Goal: Information Seeking & Learning: Learn about a topic

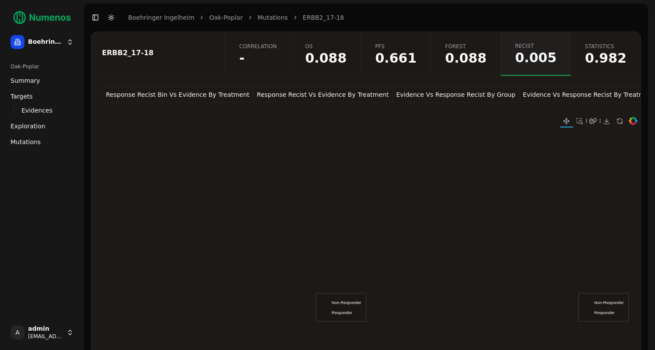
click at [277, 59] on span "-" at bounding box center [258, 58] width 38 height 13
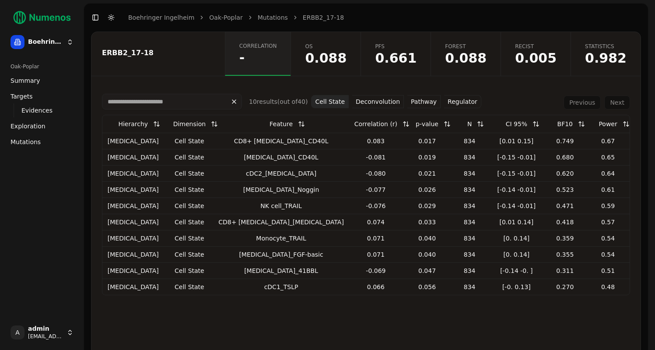
click at [36, 138] on span "Mutations" at bounding box center [26, 141] width 30 height 9
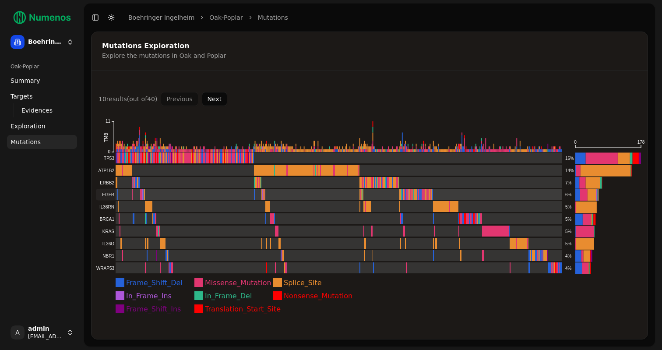
click at [126, 191] on rect at bounding box center [329, 194] width 466 height 11
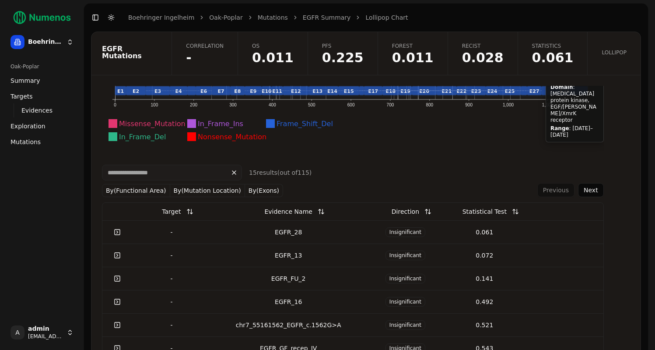
scroll to position [225, 0]
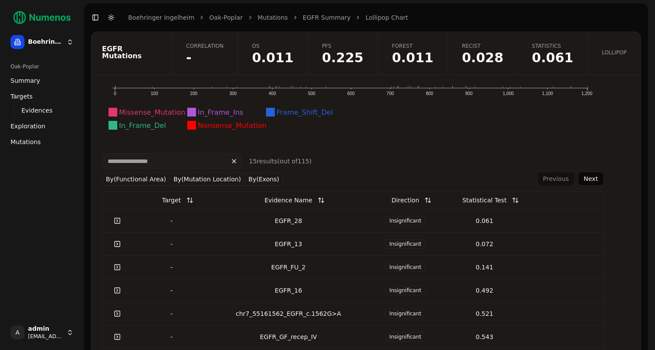
click at [112, 221] on link at bounding box center [118, 221] width 18 height 16
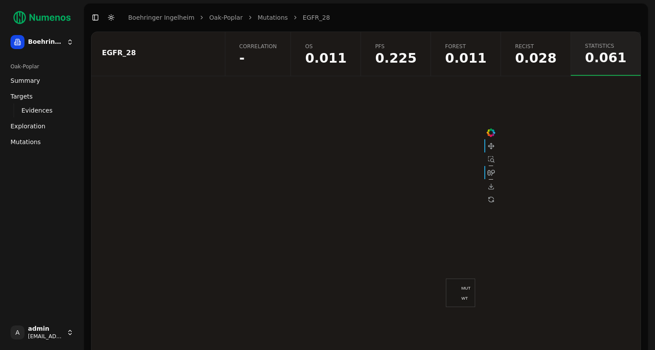
click at [277, 54] on span "-" at bounding box center [258, 58] width 38 height 13
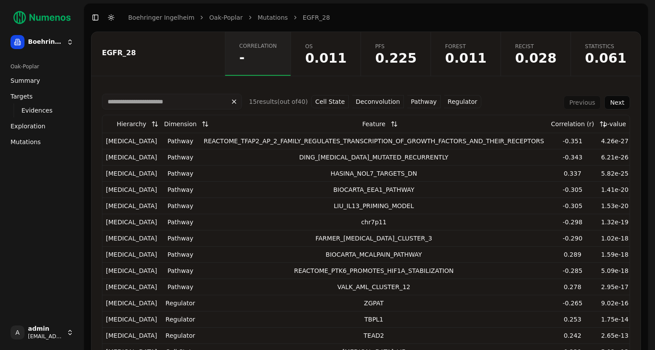
click at [426, 104] on button "Pathway" at bounding box center [423, 101] width 33 height 13
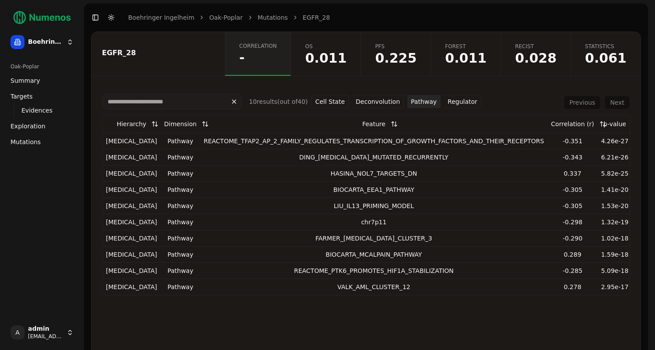
click at [455, 99] on button "Regulator" at bounding box center [462, 101] width 37 height 13
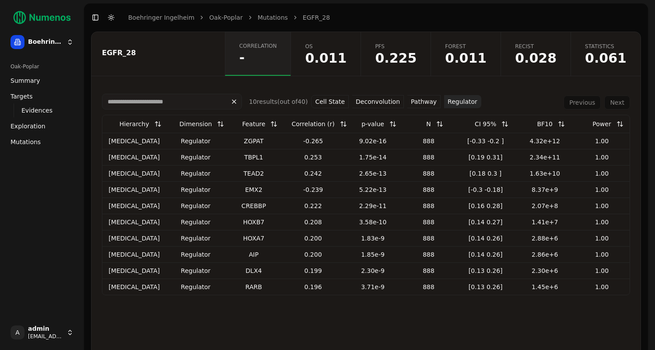
click at [335, 96] on button "Cell State" at bounding box center [330, 101] width 38 height 13
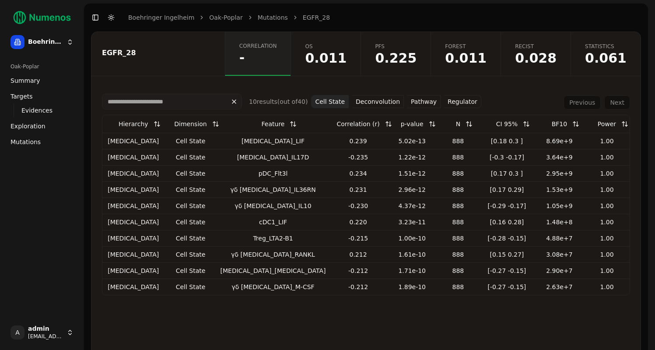
click at [368, 105] on button "Deconvolution" at bounding box center [378, 101] width 52 height 13
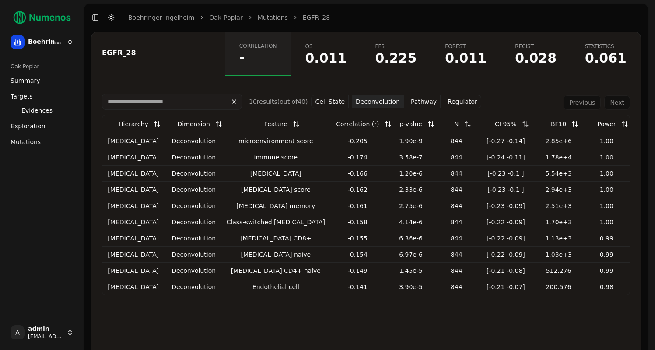
click at [268, 20] on link "Mutations" at bounding box center [273, 17] width 30 height 9
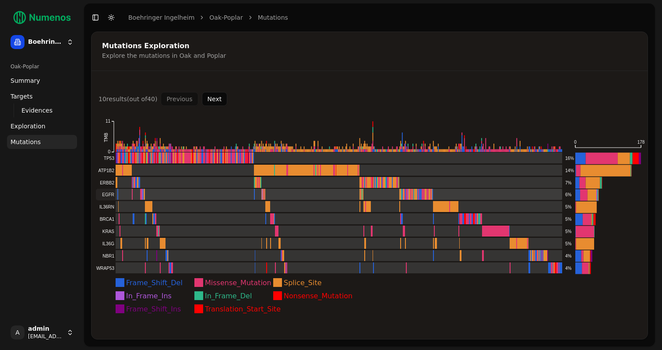
click at [105, 197] on rect at bounding box center [329, 194] width 466 height 11
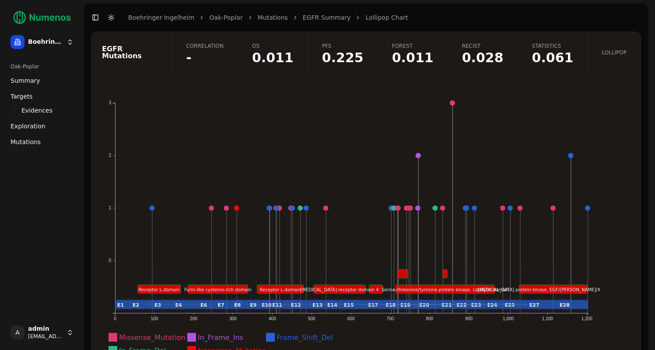
click at [217, 46] on link "Correlation -" at bounding box center [205, 53] width 66 height 43
